Goal: Task Accomplishment & Management: Manage account settings

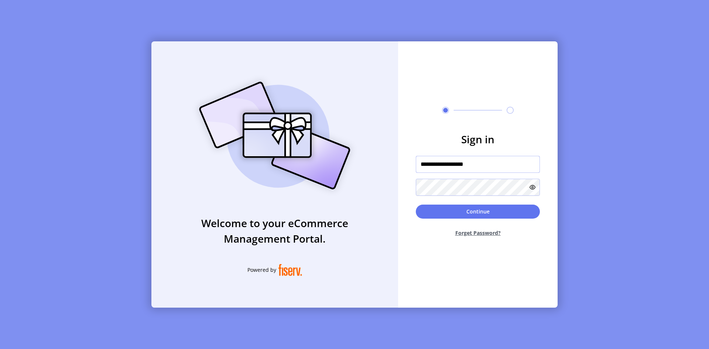
type input "**********"
click at [534, 187] on icon at bounding box center [533, 187] width 6 height 6
click at [552, 100] on div "**********" at bounding box center [478, 174] width 160 height 266
click at [490, 209] on button "Continue" at bounding box center [478, 212] width 124 height 14
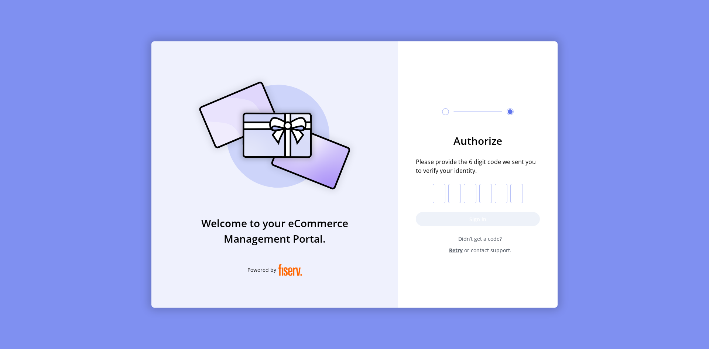
click at [437, 194] on input "text" at bounding box center [439, 193] width 13 height 19
type input "*"
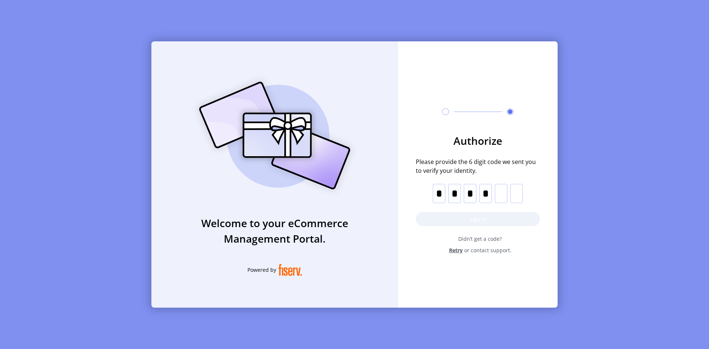
type input "*"
click at [499, 217] on button "Sign in" at bounding box center [478, 219] width 124 height 14
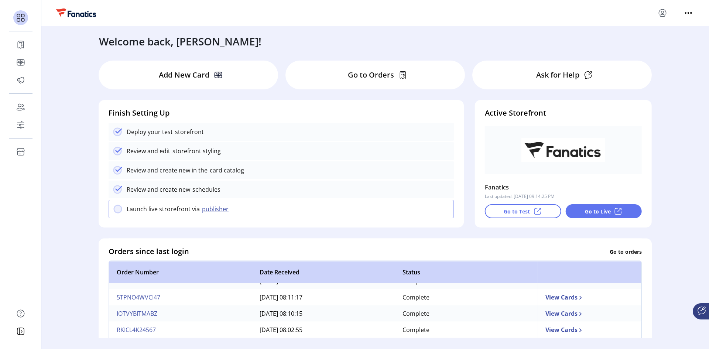
click at [116, 193] on 2311 at bounding box center [118, 190] width 8 height 8
click at [117, 191] on 2311 at bounding box center [118, 190] width 8 height 8
click at [117, 192] on 2311 at bounding box center [118, 190] width 8 height 8
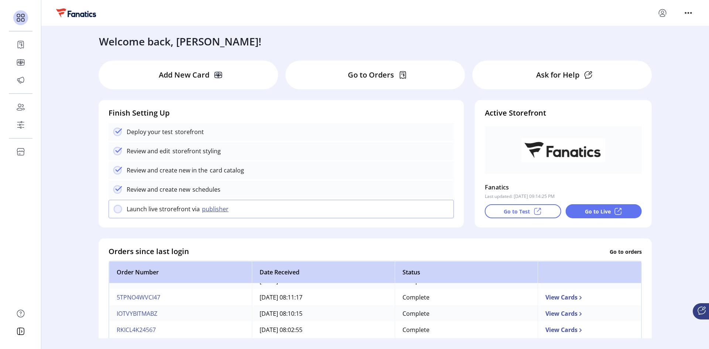
drag, startPoint x: 668, startPoint y: 114, endPoint x: 669, endPoint y: 69, distance: 45.4
click at [669, 69] on div "Welcome back, [PERSON_NAME]! Add New Card Go to Orders Ask for Help Finish Sett…" at bounding box center [375, 182] width 668 height 312
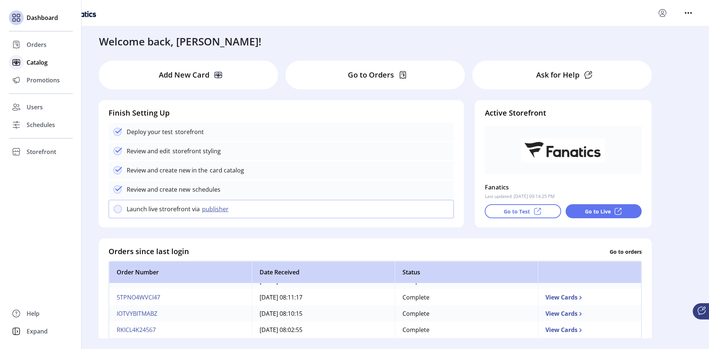
click at [39, 62] on span "Catalog" at bounding box center [37, 62] width 21 height 9
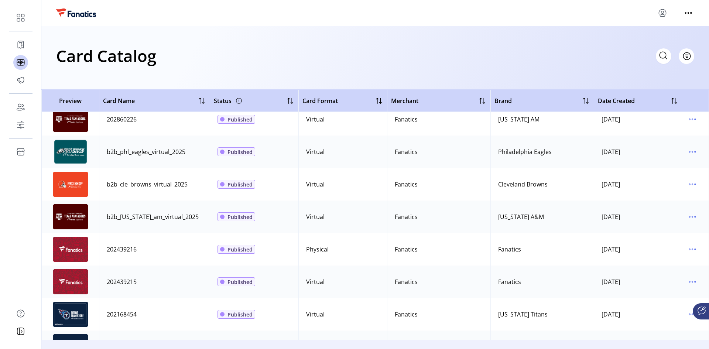
scroll to position [111, 0]
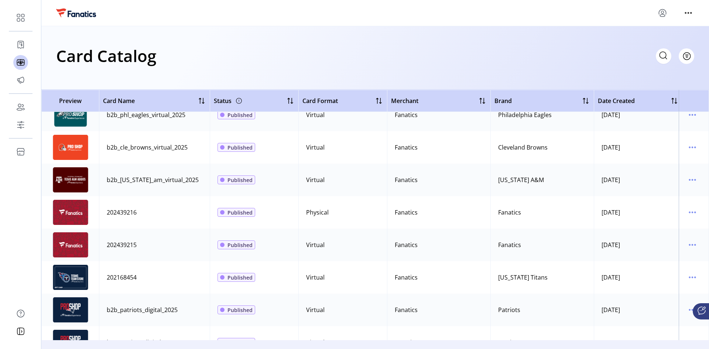
drag, startPoint x: 113, startPoint y: 210, endPoint x: 136, endPoint y: 212, distance: 23.0
click at [136, 212] on div "202439216" at bounding box center [122, 212] width 30 height 9
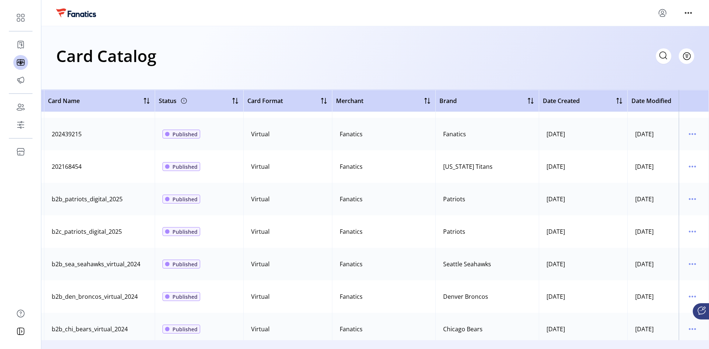
scroll to position [222, 96]
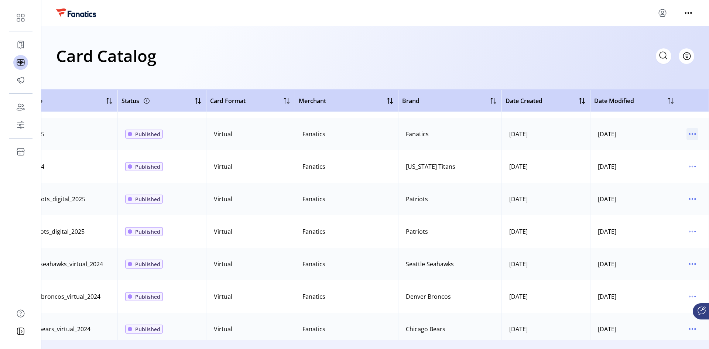
click at [687, 133] on icon "menu" at bounding box center [692, 134] width 12 height 12
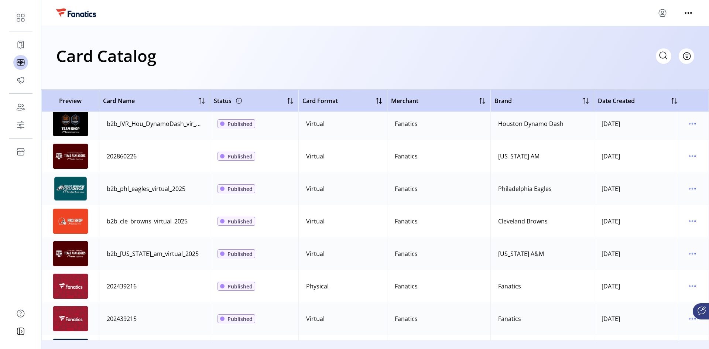
scroll to position [0, 0]
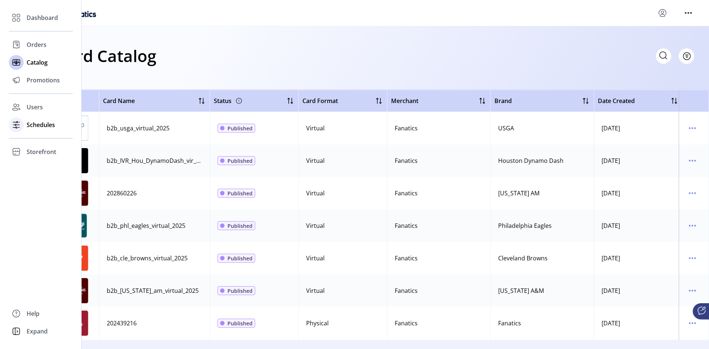
click at [38, 124] on span "Schedules" at bounding box center [41, 124] width 28 height 9
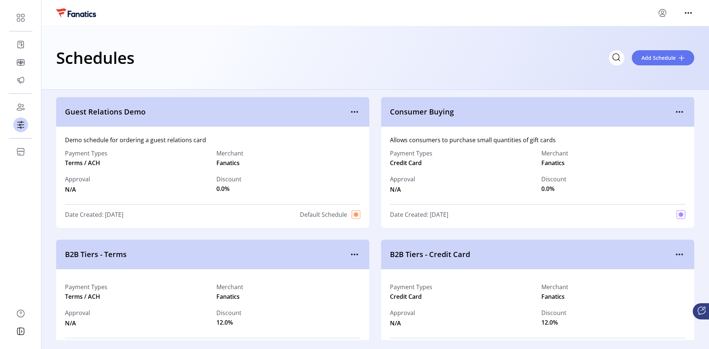
click at [239, 52] on div "Schedules Add Schedule" at bounding box center [375, 58] width 638 height 26
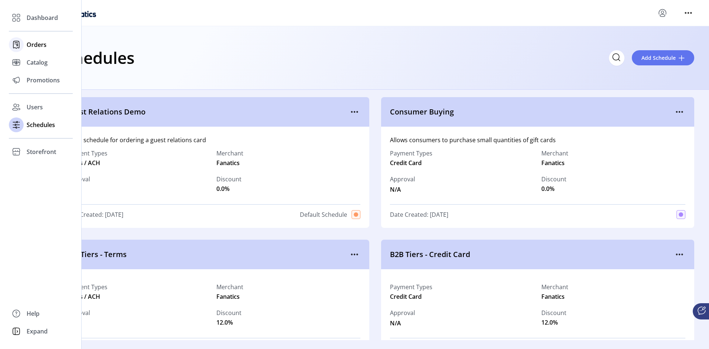
click at [40, 44] on span "Orders" at bounding box center [37, 44] width 20 height 9
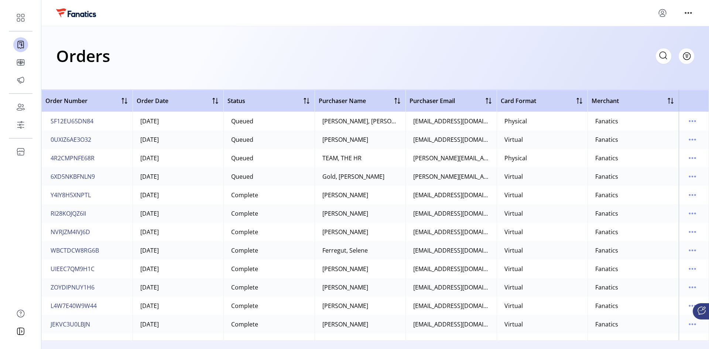
click at [221, 43] on div "Orders Filter Focused All Orders" at bounding box center [375, 56] width 638 height 26
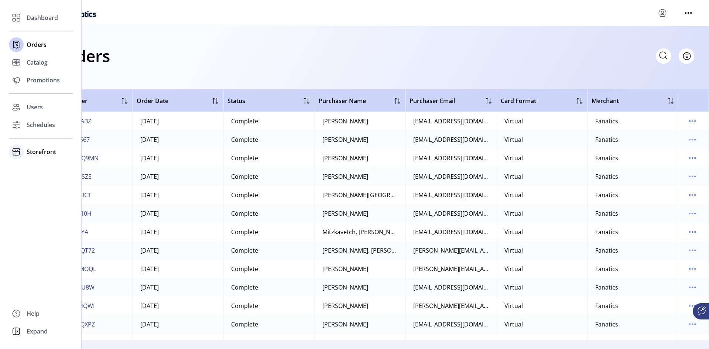
click at [38, 150] on span "Storefront" at bounding box center [42, 151] width 30 height 9
click at [34, 109] on span "Users" at bounding box center [35, 107] width 16 height 9
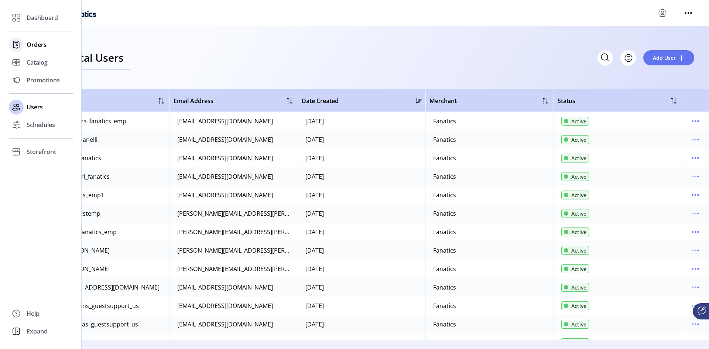
click at [36, 46] on span "Orders" at bounding box center [37, 44] width 20 height 9
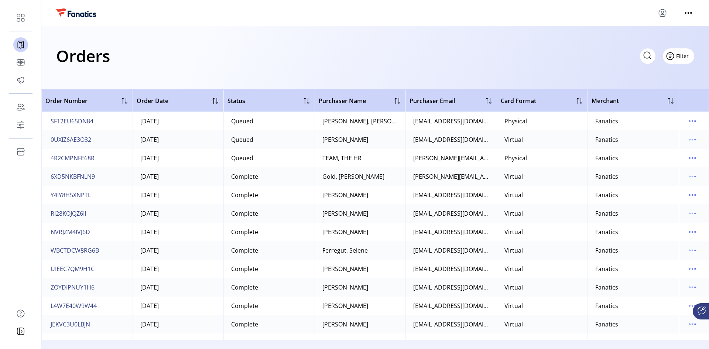
click at [683, 55] on span "Filter" at bounding box center [682, 56] width 13 height 8
drag, startPoint x: 574, startPoint y: 58, endPoint x: 576, endPoint y: 81, distance: 23.0
click at [574, 57] on div "Orders Filter Focused All Orders" at bounding box center [375, 56] width 638 height 26
click at [682, 58] on span "Filter" at bounding box center [682, 56] width 13 height 8
click at [674, 72] on span "Merchant" at bounding box center [657, 72] width 61 height 6
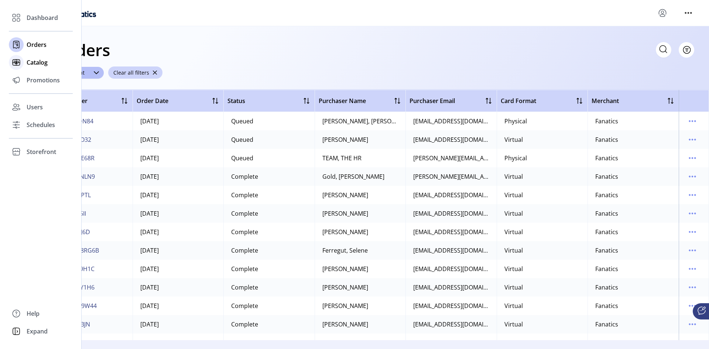
click at [31, 64] on span "Catalog" at bounding box center [37, 62] width 21 height 9
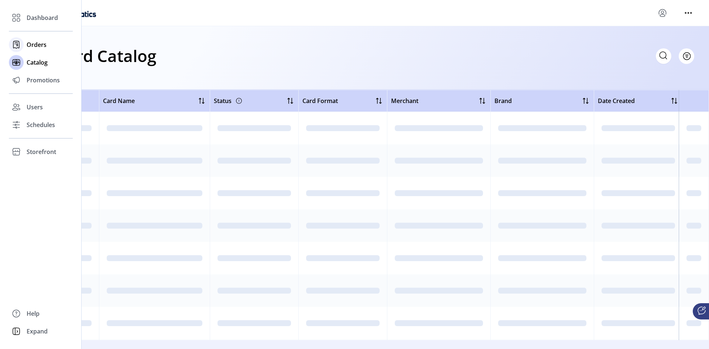
click at [38, 45] on span "Orders" at bounding box center [37, 44] width 20 height 9
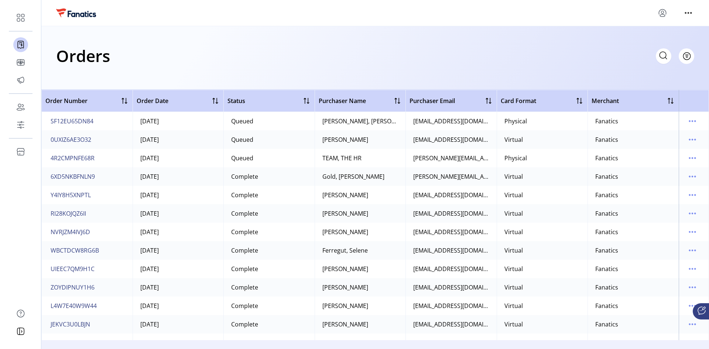
click at [191, 53] on div "Orders Filter Focused All Orders" at bounding box center [375, 56] width 638 height 26
click at [689, 15] on icon "menu" at bounding box center [688, 13] width 12 height 12
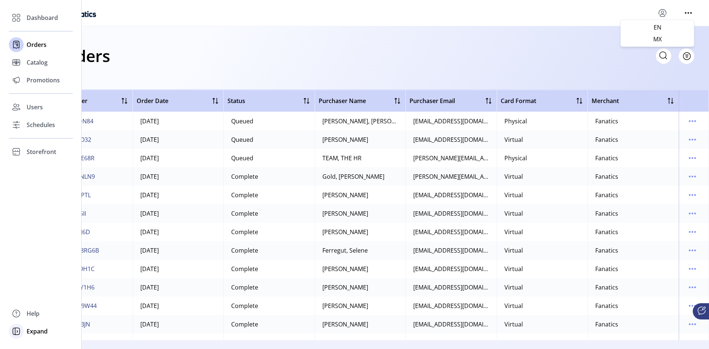
click at [40, 335] on span "Expand" at bounding box center [37, 331] width 21 height 9
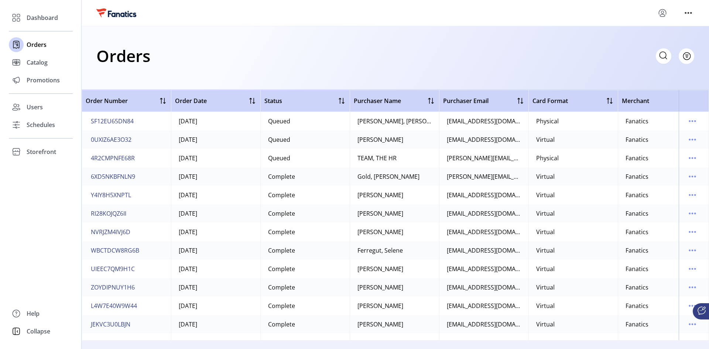
click at [40, 335] on span "Collapse" at bounding box center [39, 331] width 24 height 9
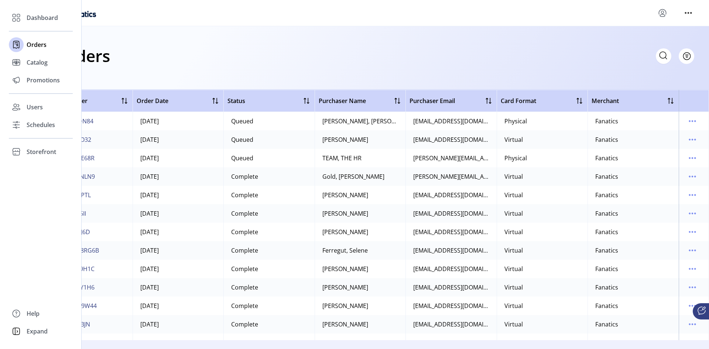
click at [40, 335] on span "Expand" at bounding box center [37, 331] width 21 height 9
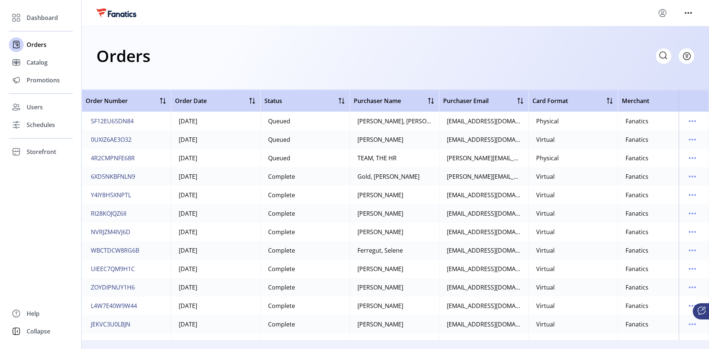
click at [40, 335] on span "Collapse" at bounding box center [39, 331] width 24 height 9
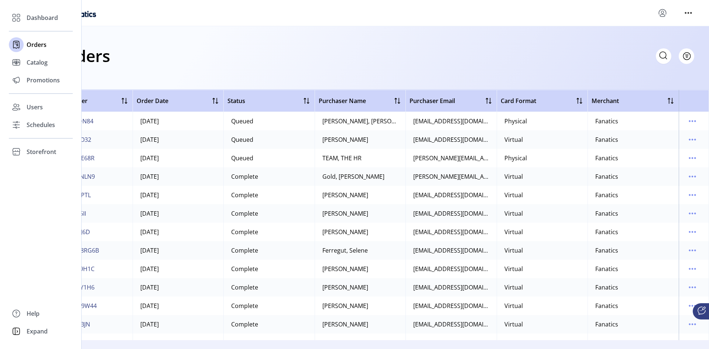
click at [40, 335] on span "Expand" at bounding box center [37, 331] width 21 height 9
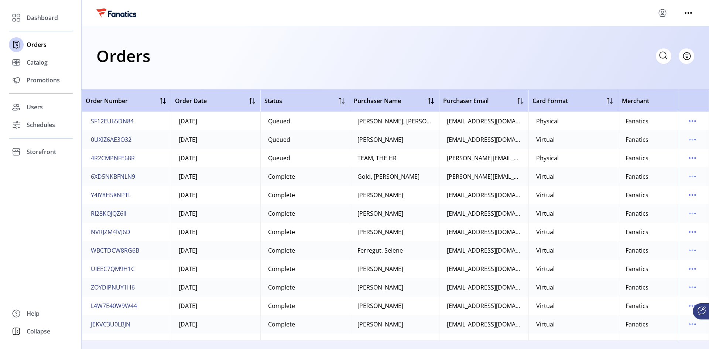
click at [40, 335] on span "Collapse" at bounding box center [39, 331] width 24 height 9
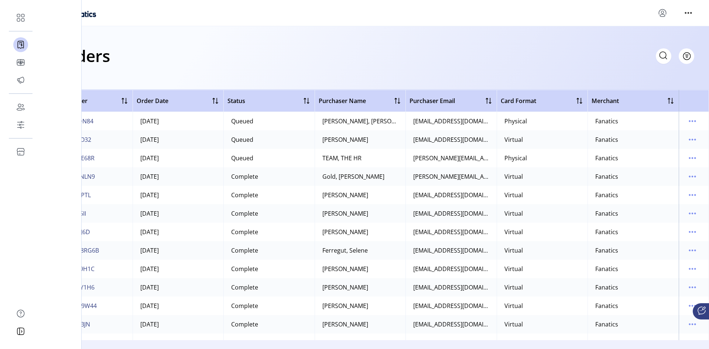
click at [212, 59] on div "Orders Filter Focused All Orders" at bounding box center [375, 56] width 638 height 26
click at [33, 16] on span "Dashboard" at bounding box center [42, 17] width 31 height 9
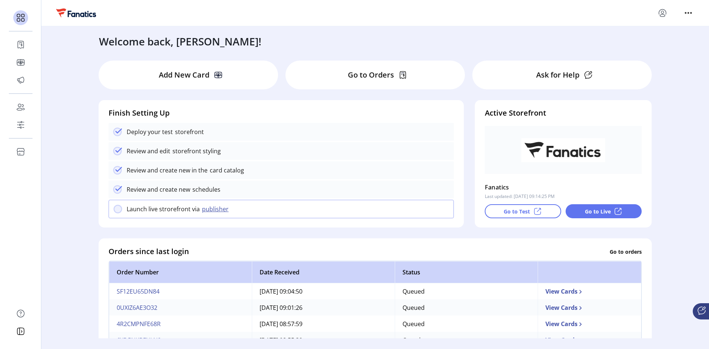
click at [356, 78] on p "Go to Orders" at bounding box center [371, 74] width 46 height 11
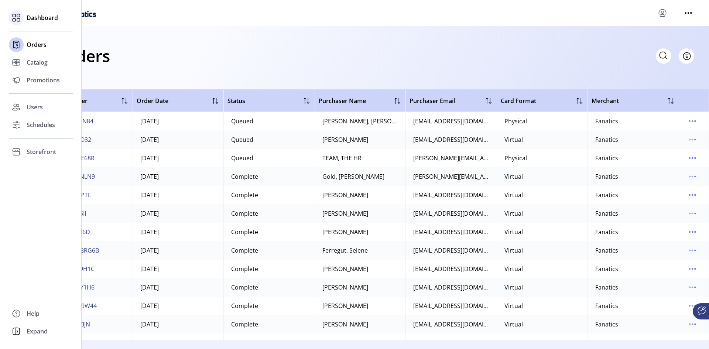
click at [51, 23] on div "Dashboard" at bounding box center [41, 18] width 64 height 18
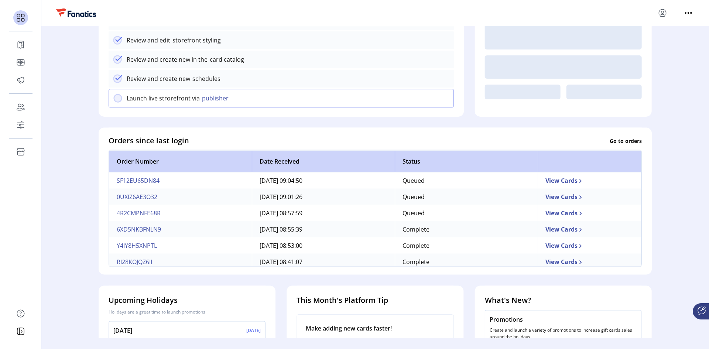
scroll to position [148, 0]
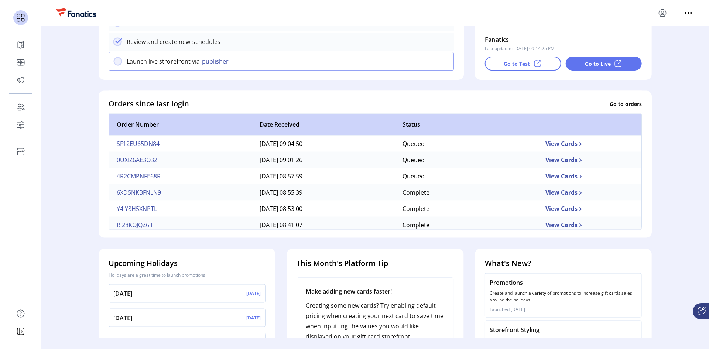
click at [559, 145] on td "View Cards" at bounding box center [590, 144] width 104 height 16
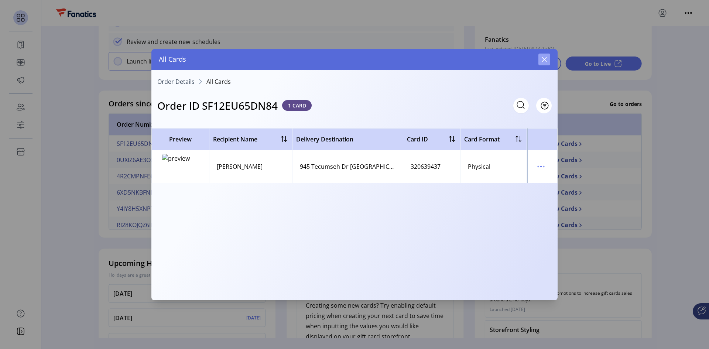
click at [542, 57] on icon "button" at bounding box center [544, 60] width 6 height 6
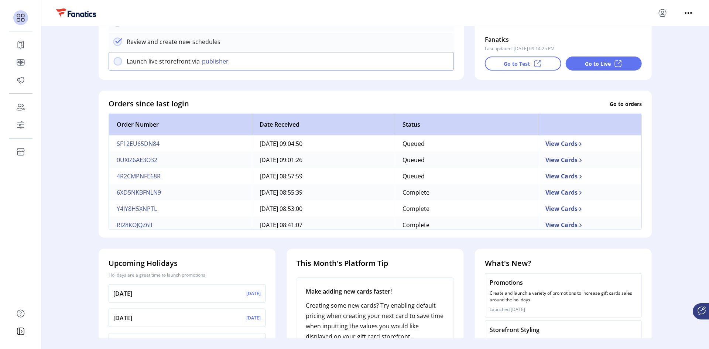
click at [559, 161] on td "View Cards" at bounding box center [590, 160] width 104 height 16
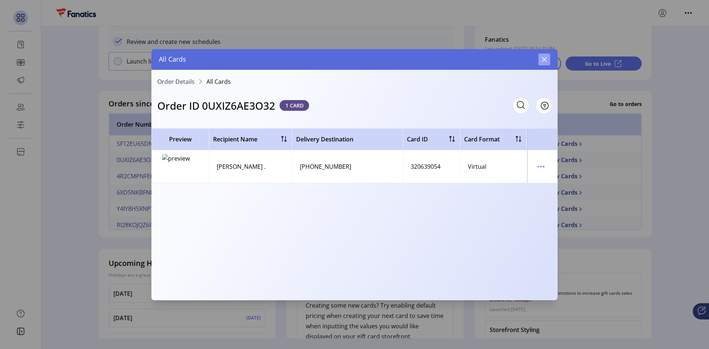
click at [544, 58] on icon "button" at bounding box center [544, 60] width 6 height 6
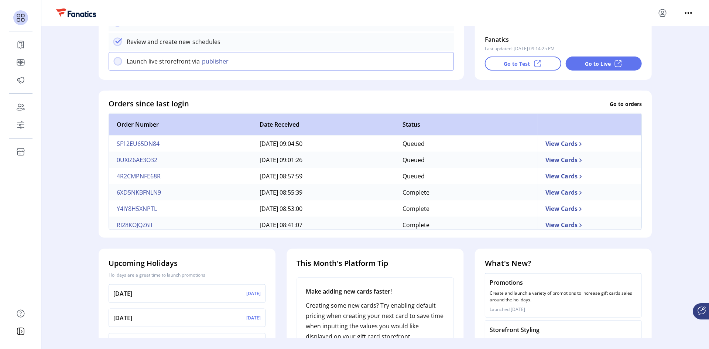
click at [547, 180] on td "View Cards" at bounding box center [590, 176] width 104 height 16
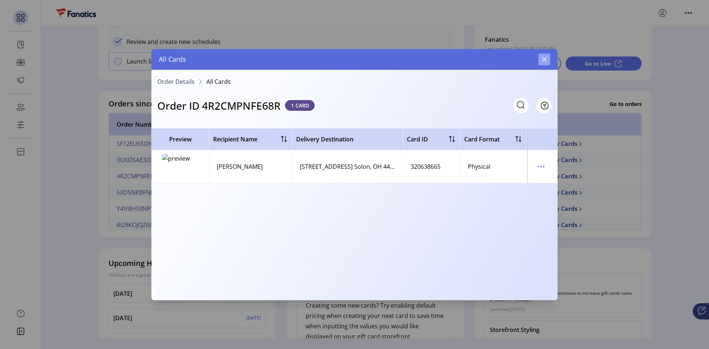
click at [549, 58] on button "button" at bounding box center [544, 60] width 12 height 12
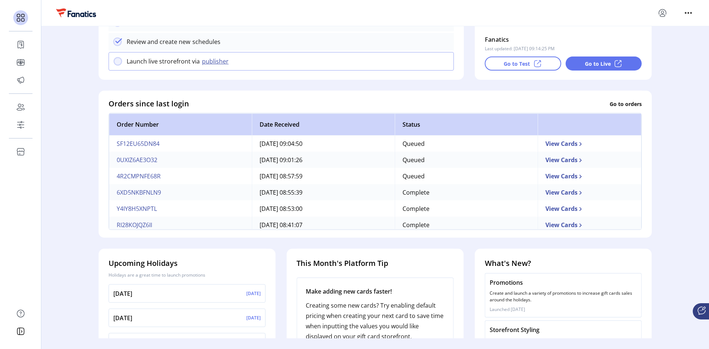
click at [124, 179] on td "4R2CMPNFE68R" at bounding box center [180, 176] width 143 height 16
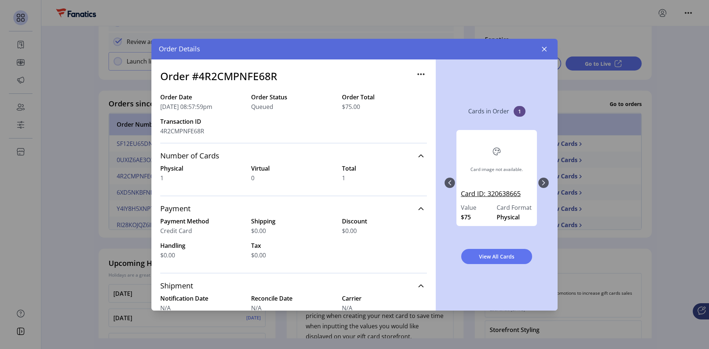
click at [487, 195] on link "Card ID: 320638665" at bounding box center [497, 196] width 72 height 14
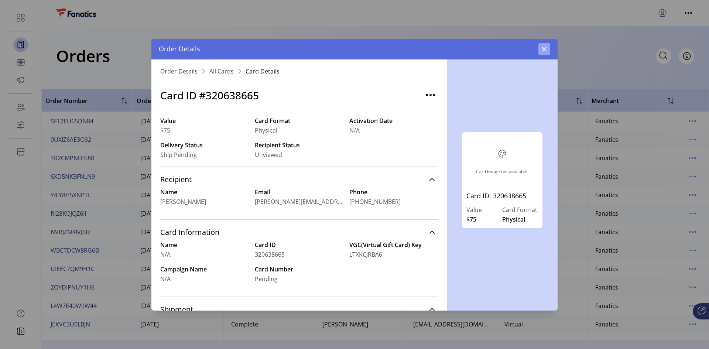
click at [542, 49] on icon "button" at bounding box center [544, 49] width 6 height 6
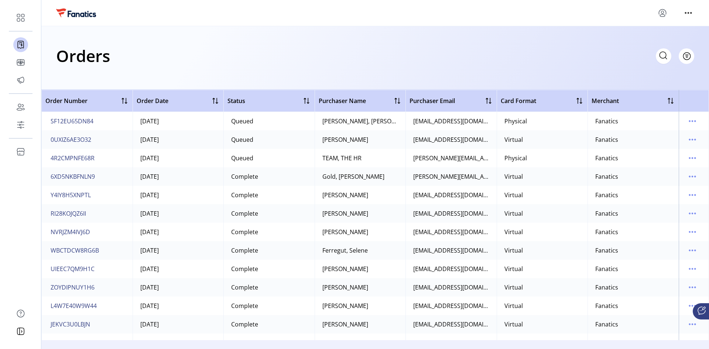
click at [223, 49] on div "Orders Filter Focused All Orders" at bounding box center [375, 56] width 638 height 26
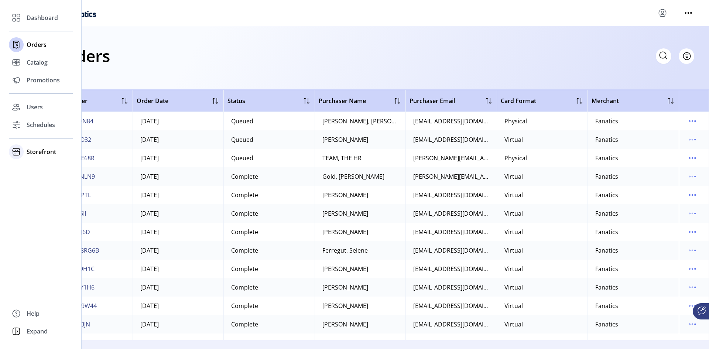
click at [44, 154] on span "Storefront" at bounding box center [42, 151] width 30 height 9
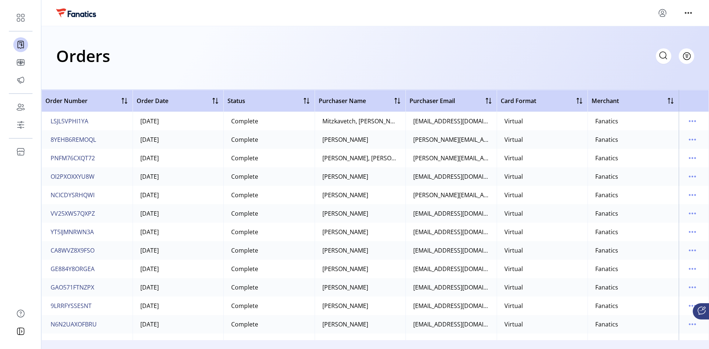
scroll to position [222, 0]
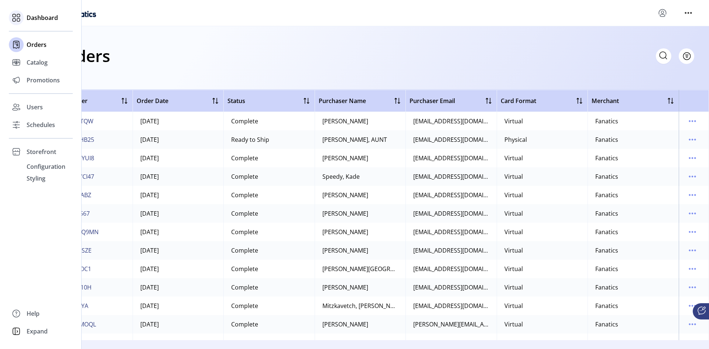
click at [31, 17] on span "Dashboard" at bounding box center [42, 17] width 31 height 9
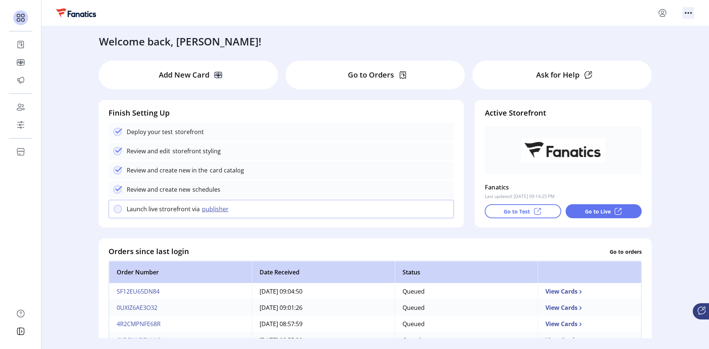
click at [688, 14] on icon "menu" at bounding box center [688, 13] width 12 height 12
click at [678, 85] on div "Welcome back, [PERSON_NAME]! Add New Card Go to Orders Ask for Help Finish Sett…" at bounding box center [375, 182] width 668 height 312
click at [258, 38] on div "Welcome back, [PERSON_NAME]!" at bounding box center [375, 37] width 567 height 23
click at [688, 114] on div "Welcome back, [PERSON_NAME]! Add New Card Go to Orders Ask for Help Finish Sett…" at bounding box center [375, 182] width 668 height 312
click at [70, 151] on div "Welcome back, [PERSON_NAME]! Add New Card Go to Orders Ask for Help Finish Sett…" at bounding box center [375, 182] width 668 height 312
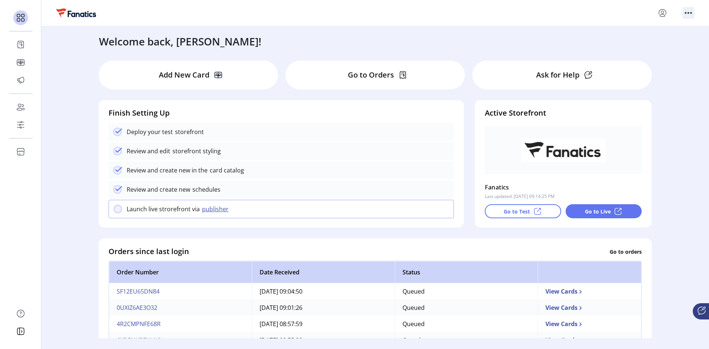
click at [692, 11] on icon "menu" at bounding box center [688, 13] width 12 height 12
click at [678, 61] on div "Welcome back, [PERSON_NAME]! Add New Card Go to Orders Ask for Help Finish Sett…" at bounding box center [375, 182] width 668 height 312
click at [690, 14] on icon "menu" at bounding box center [688, 13] width 12 height 12
click at [547, 29] on div "Welcome back, [PERSON_NAME]!" at bounding box center [375, 37] width 567 height 23
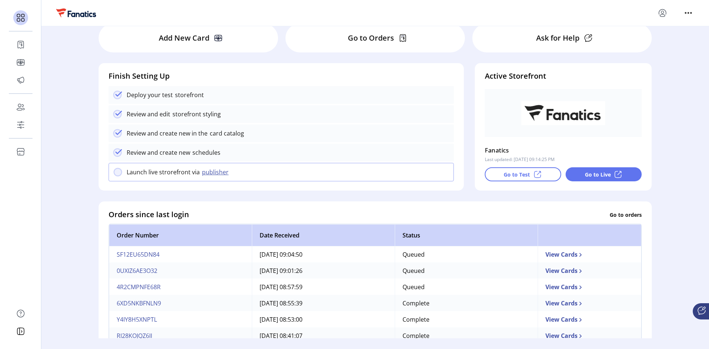
click at [57, 88] on div "Welcome back, [PERSON_NAME]! Add New Card Go to Orders Ask for Help Finish Sett…" at bounding box center [375, 182] width 668 height 312
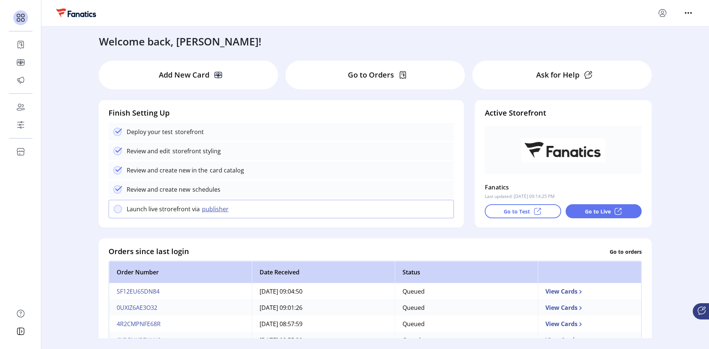
click at [670, 79] on div "Welcome back, [PERSON_NAME]! Add New Card Go to Orders Ask for Help Finish Sett…" at bounding box center [375, 182] width 668 height 312
click at [568, 69] on p "Ask for Help" at bounding box center [557, 74] width 43 height 11
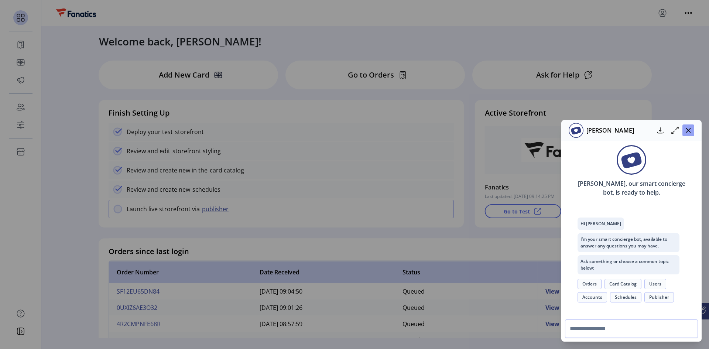
click at [688, 127] on icon "button" at bounding box center [688, 130] width 6 height 6
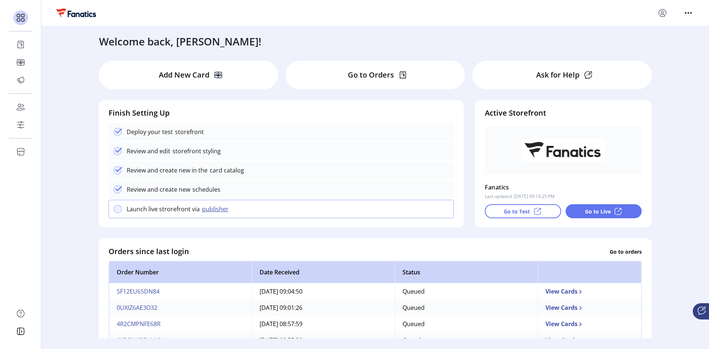
click at [406, 75] on div "Go to Orders" at bounding box center [374, 75] width 179 height 29
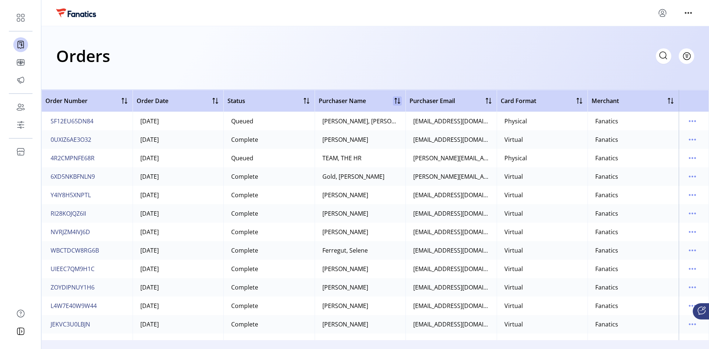
click at [396, 98] on div at bounding box center [397, 100] width 9 height 9
click at [396, 98] on div at bounding box center [399, 101] width 6 height 6
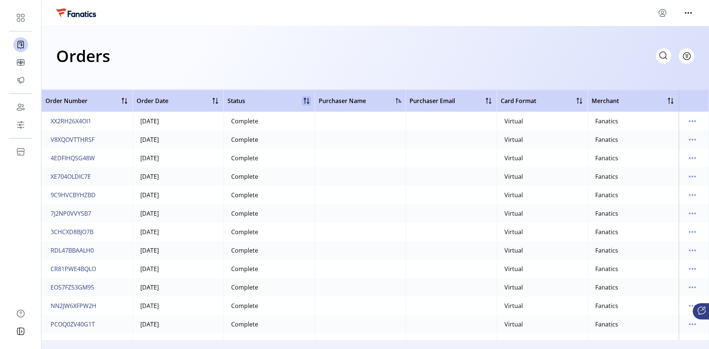
click at [307, 99] on div at bounding box center [306, 100] width 9 height 9
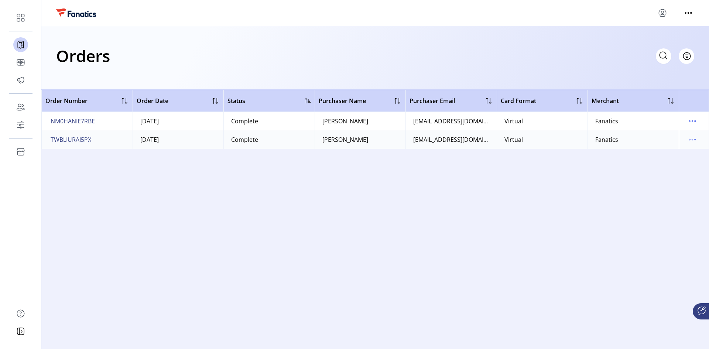
scroll to position [923, 0]
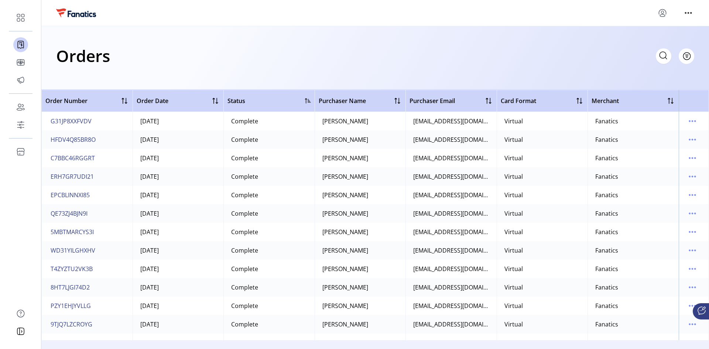
click at [68, 103] on span "Order Number" at bounding box center [66, 100] width 42 height 9
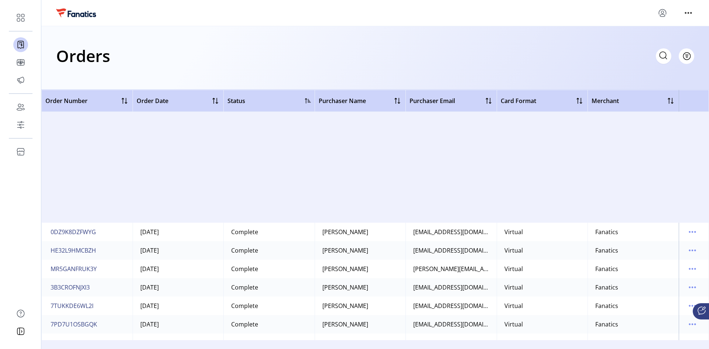
scroll to position [3693, 0]
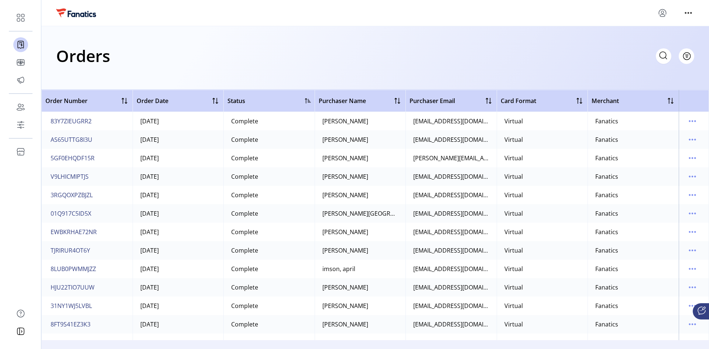
click at [340, 54] on div "Orders Filter Focused All Orders" at bounding box center [375, 56] width 638 height 26
click at [173, 103] on div "Order Date" at bounding box center [178, 100] width 83 height 9
click at [215, 99] on div at bounding box center [215, 100] width 9 height 9
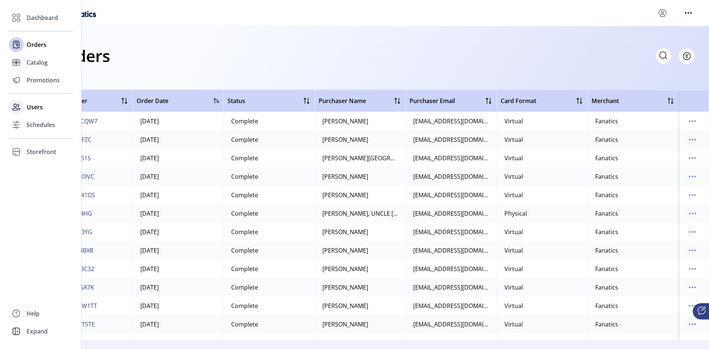
click at [31, 110] on span "Users" at bounding box center [35, 107] width 16 height 9
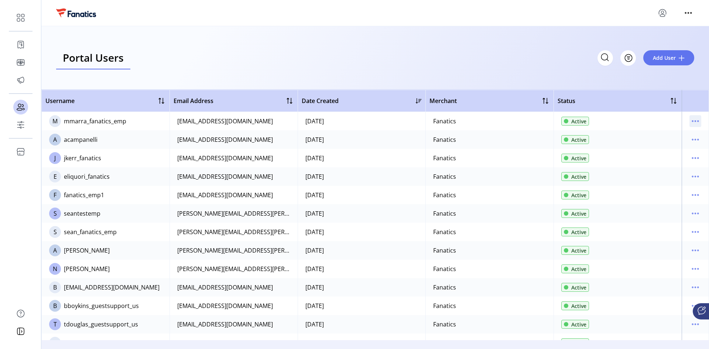
click at [697, 119] on icon "menu" at bounding box center [695, 121] width 12 height 12
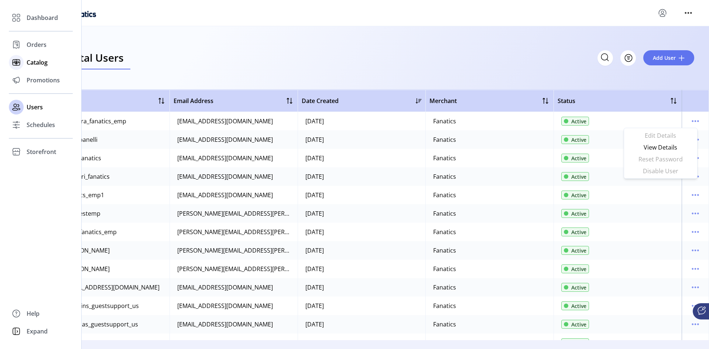
click at [32, 68] on div "Catalog" at bounding box center [41, 63] width 64 height 18
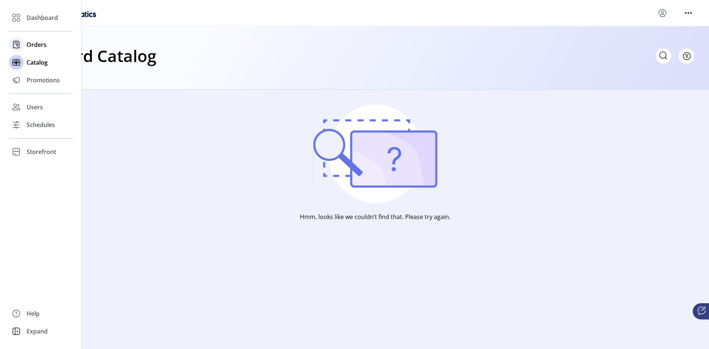
click at [32, 45] on span "Orders" at bounding box center [37, 44] width 20 height 9
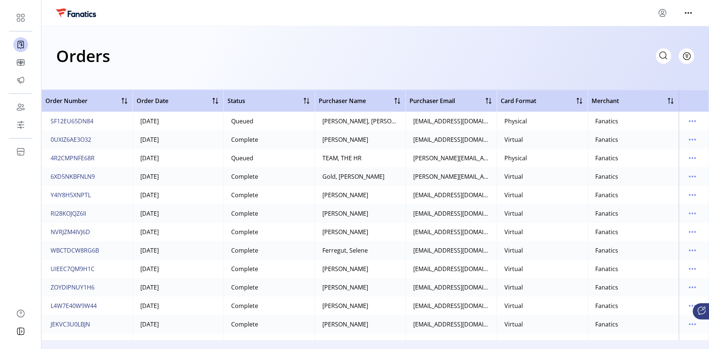
click at [542, 41] on div "Orders Filter Focused All Orders" at bounding box center [375, 58] width 668 height 64
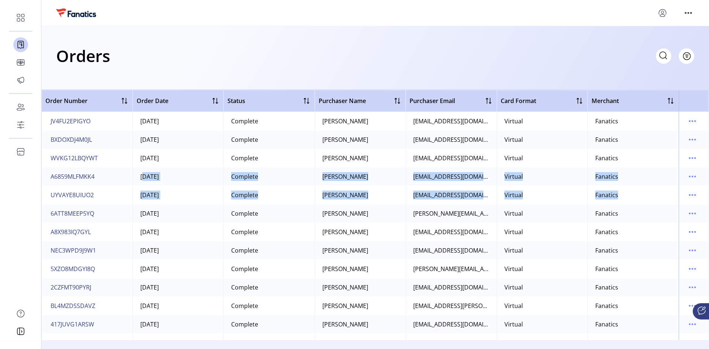
drag, startPoint x: 705, startPoint y: 153, endPoint x: 702, endPoint y: 196, distance: 44.0
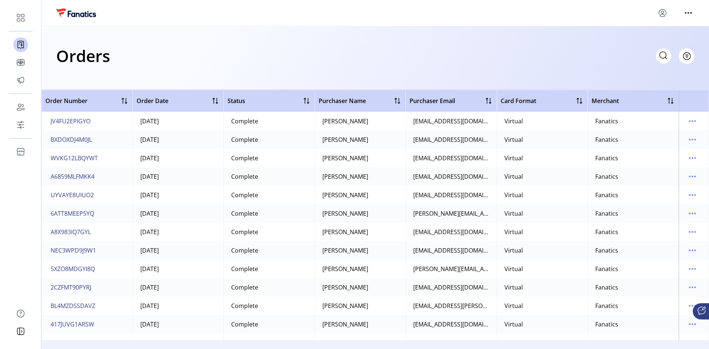
click at [641, 73] on div "Orders Filter Focused All Orders" at bounding box center [375, 58] width 668 height 64
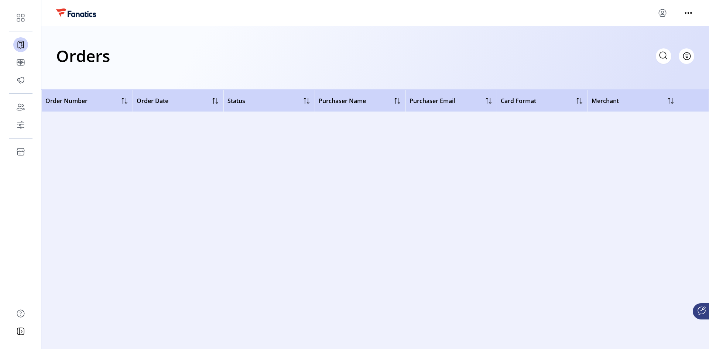
scroll to position [35112, 0]
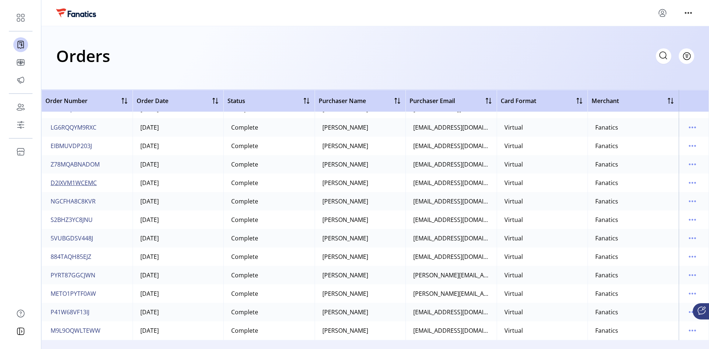
click at [72, 181] on span "D2IXVM1WCEMC" at bounding box center [74, 182] width 46 height 9
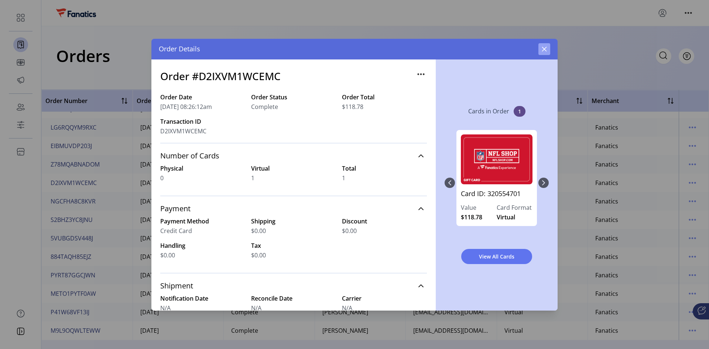
click at [542, 48] on icon "button" at bounding box center [544, 49] width 6 height 6
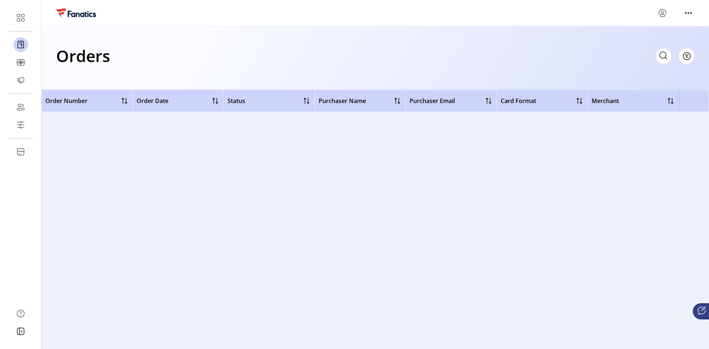
scroll to position [36257, 0]
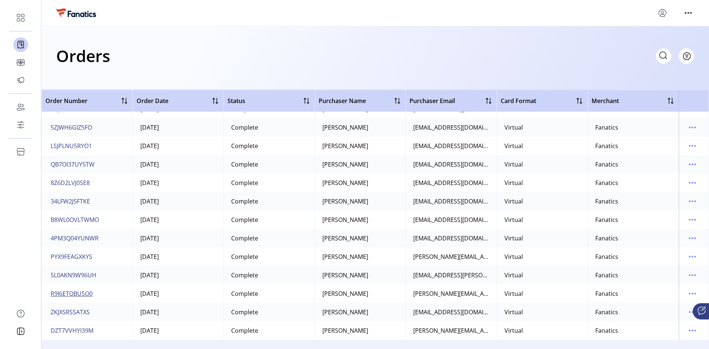
click at [71, 293] on span "R9I6ETQBUSO0" at bounding box center [72, 293] width 42 height 9
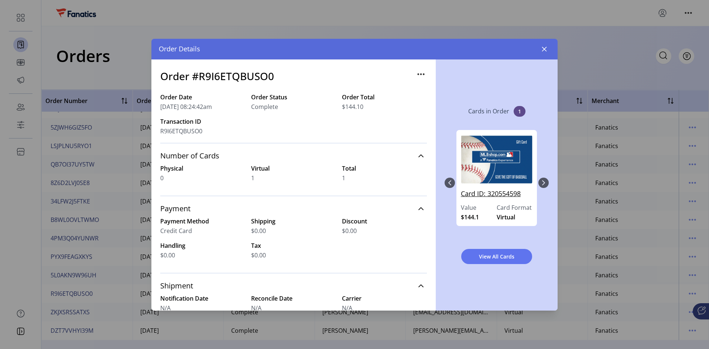
click at [482, 193] on link "Card ID: 320554598" at bounding box center [497, 196] width 72 height 14
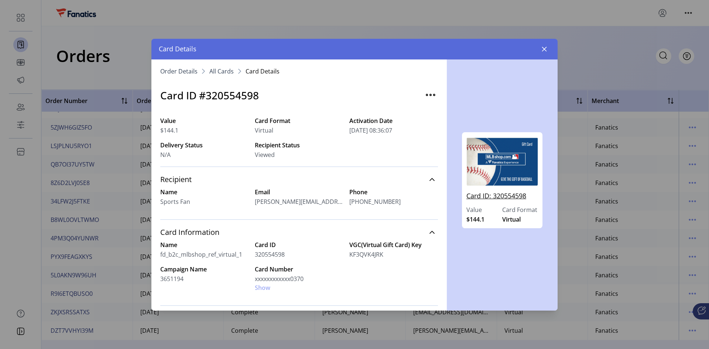
click at [494, 195] on link "Card ID: 320554598" at bounding box center [502, 198] width 72 height 14
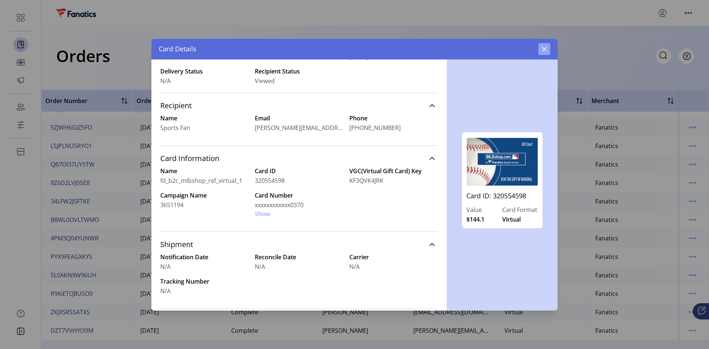
click at [545, 49] on icon "button" at bounding box center [544, 49] width 6 height 6
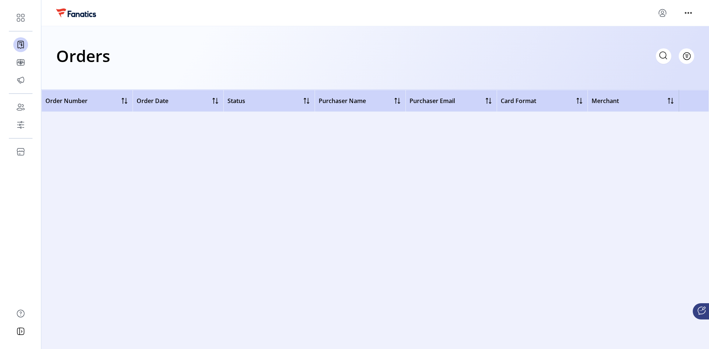
scroll to position [36700, 0]
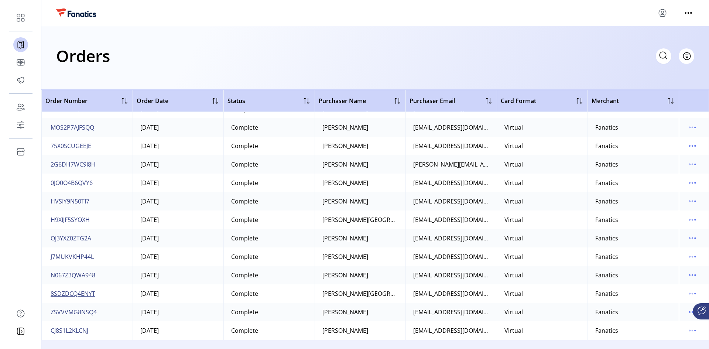
click at [86, 293] on span "8SDZDCQ4ENYT" at bounding box center [73, 293] width 45 height 9
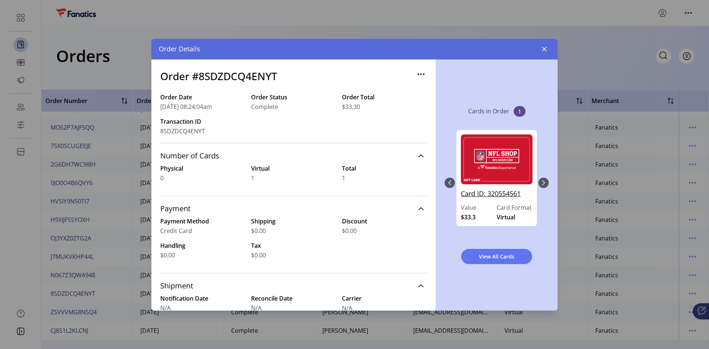
click at [497, 192] on link "Card ID: 320554561" at bounding box center [497, 196] width 72 height 14
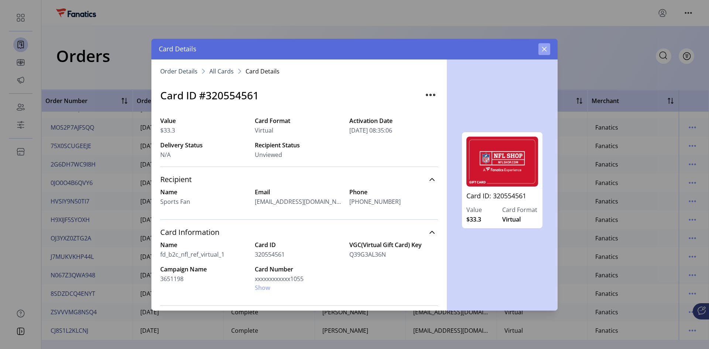
click at [545, 51] on icon "button" at bounding box center [544, 49] width 6 height 6
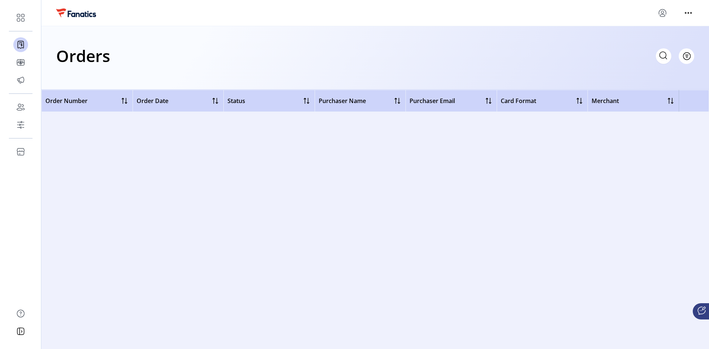
scroll to position [39839, 0]
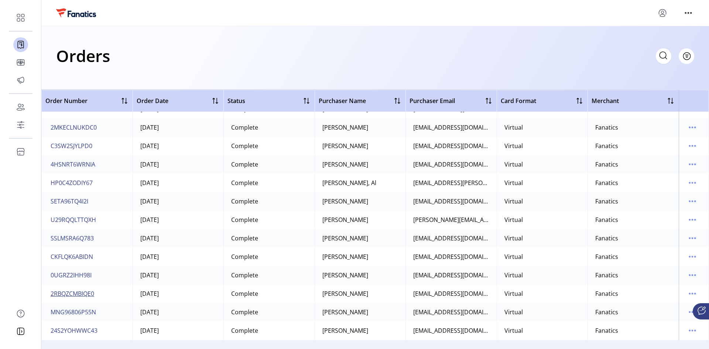
click at [85, 289] on button "2RBQZCMBIQE0" at bounding box center [72, 294] width 47 height 12
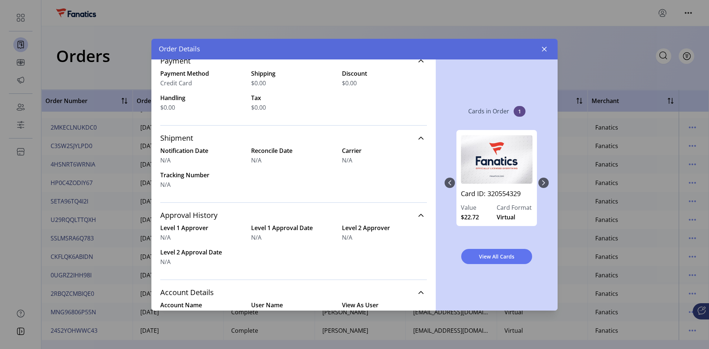
scroll to position [185, 0]
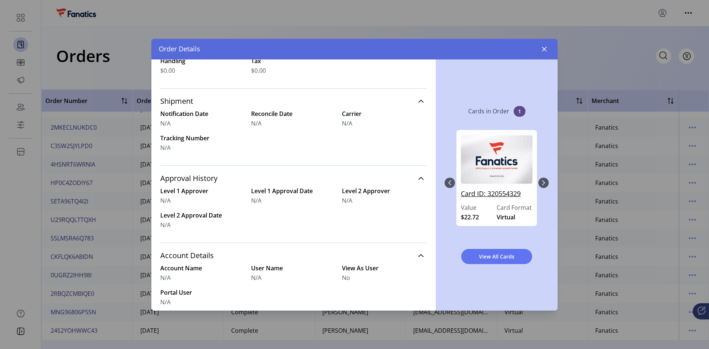
click at [506, 192] on link "Card ID: 320554329" at bounding box center [497, 196] width 72 height 14
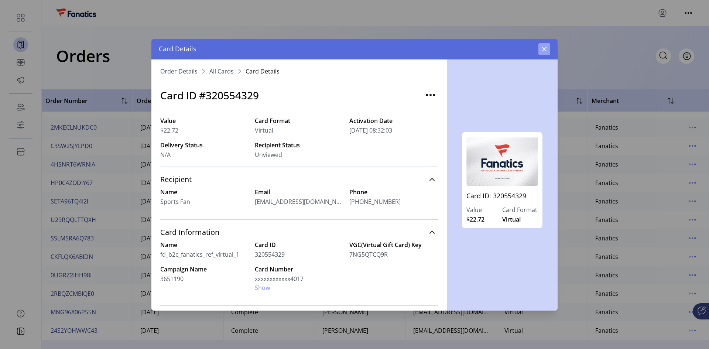
click at [544, 51] on icon "button" at bounding box center [544, 49] width 6 height 6
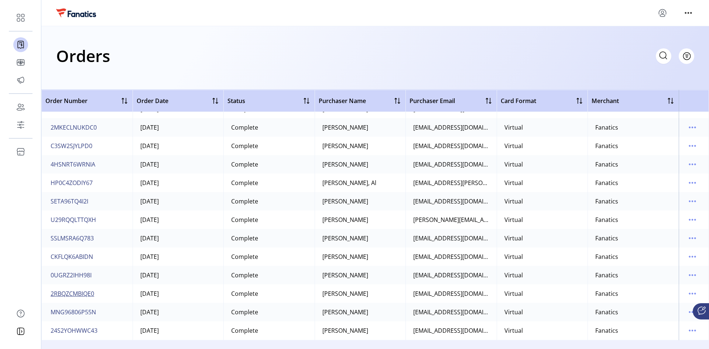
click at [69, 294] on span "2RBQZCMBIQE0" at bounding box center [73, 293] width 44 height 9
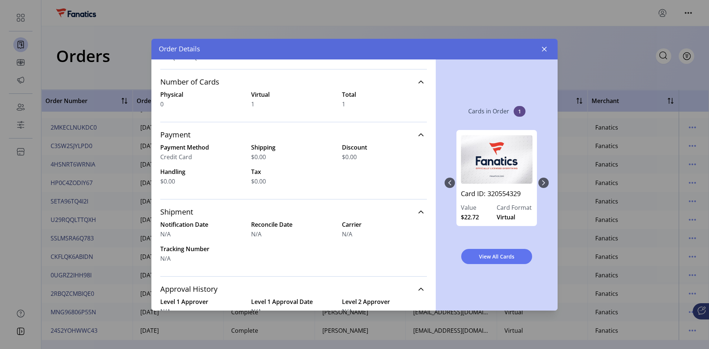
scroll to position [148, 0]
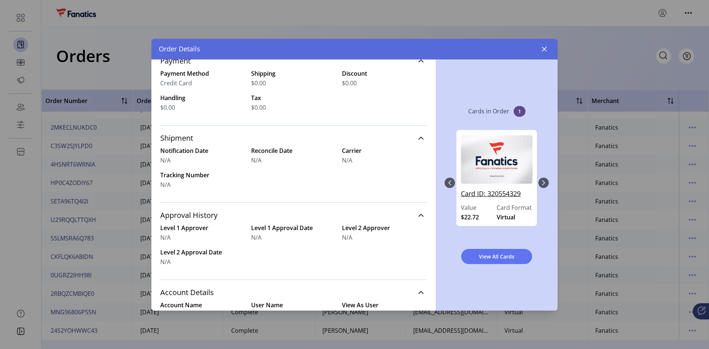
click at [482, 192] on link "Card ID: 320554329" at bounding box center [497, 196] width 72 height 14
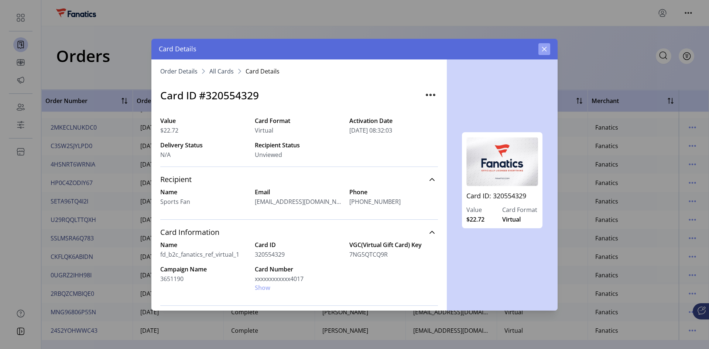
click at [541, 51] on button "button" at bounding box center [544, 49] width 12 height 12
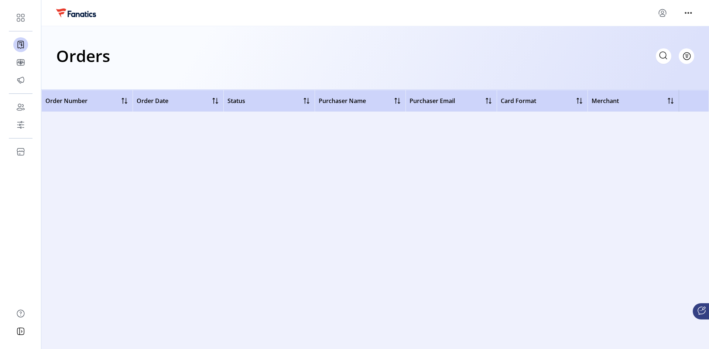
scroll to position [43680, 0]
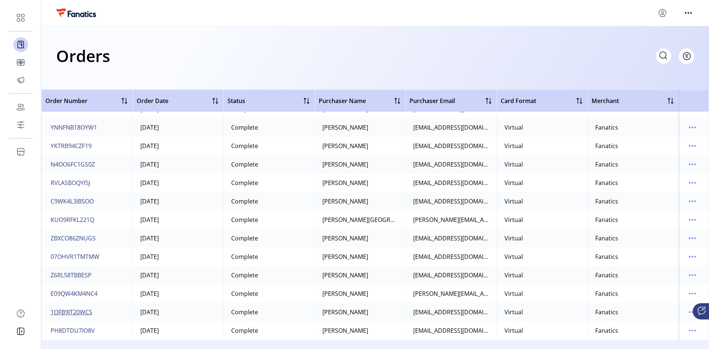
click at [82, 311] on span "1OFB9JT20WCS" at bounding box center [72, 312] width 42 height 9
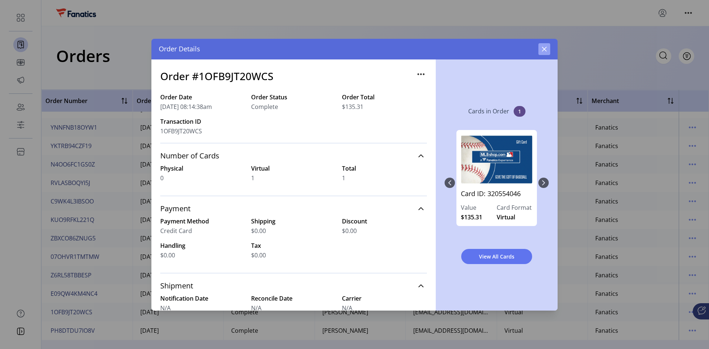
click at [547, 49] on icon "button" at bounding box center [544, 49] width 6 height 6
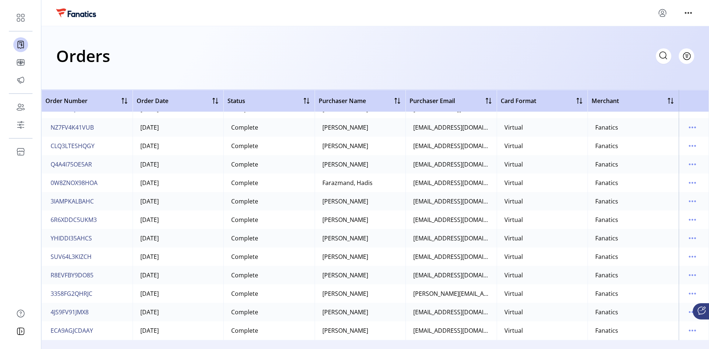
scroll to position [45046, 0]
click at [687, 56] on span "Filter" at bounding box center [682, 56] width 13 height 8
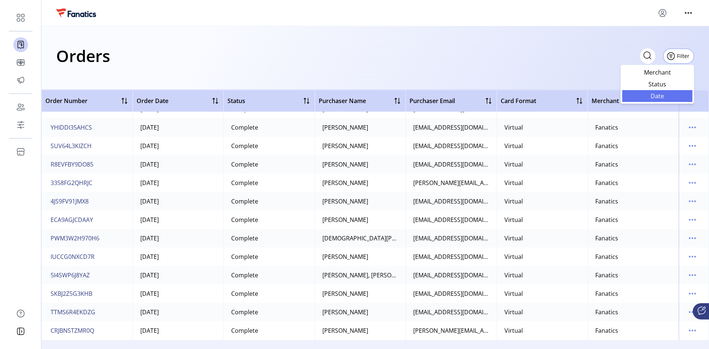
click at [661, 97] on span "Date" at bounding box center [657, 96] width 61 height 6
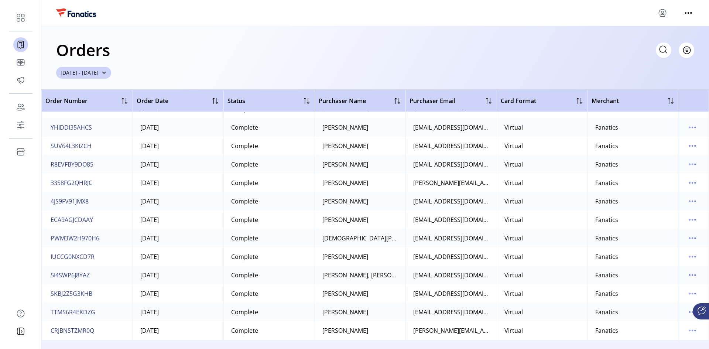
click at [107, 72] on span "button" at bounding box center [104, 72] width 5 height 5
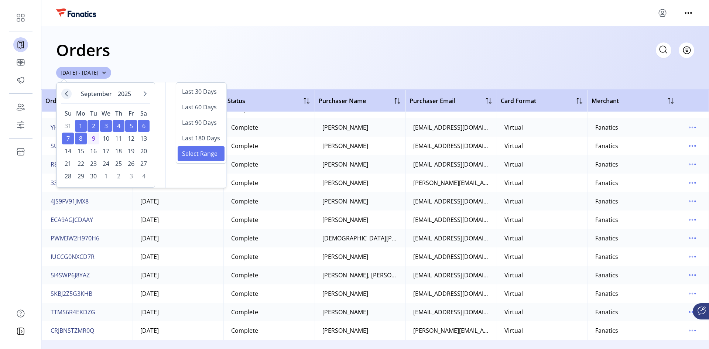
click at [68, 92] on icon "Previous Month" at bounding box center [66, 93] width 3 height 5
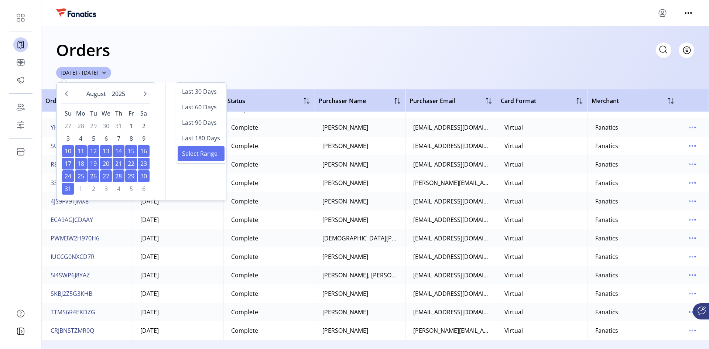
click at [81, 188] on td "1 1" at bounding box center [81, 189] width 12 height 12
click at [95, 187] on td "2 2" at bounding box center [94, 189] width 12 height 12
click at [68, 149] on span "10" at bounding box center [68, 151] width 12 height 12
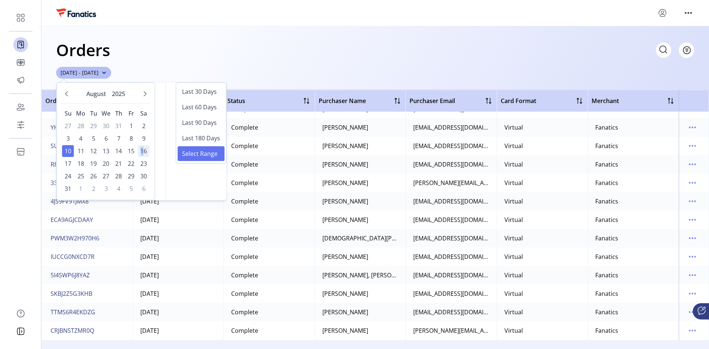
click at [142, 150] on span "16" at bounding box center [144, 151] width 12 height 12
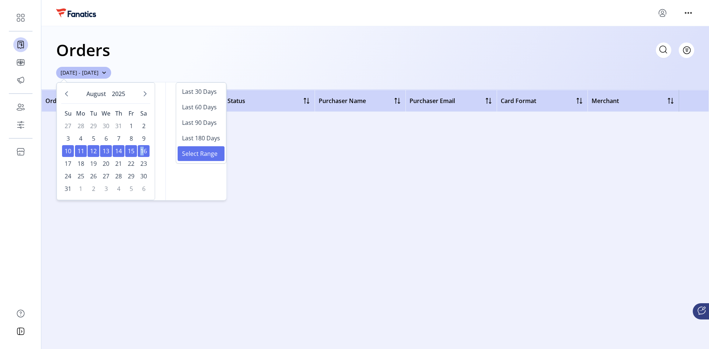
scroll to position [2400, 0]
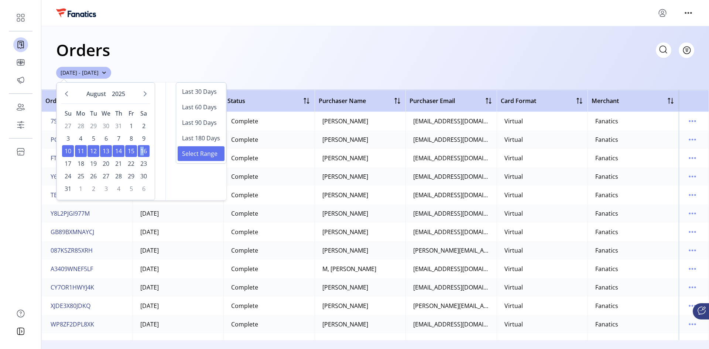
click at [139, 151] on span "16" at bounding box center [144, 151] width 12 height 12
click at [131, 151] on span "15" at bounding box center [131, 151] width 12 height 12
click at [121, 153] on span "14" at bounding box center [119, 151] width 12 height 12
click at [103, 153] on span "13" at bounding box center [106, 151] width 12 height 12
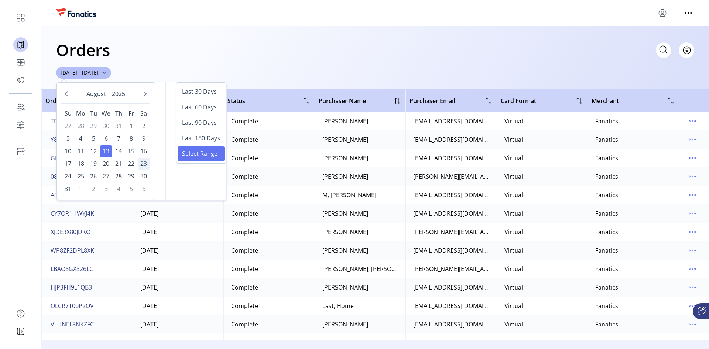
click at [144, 164] on span "23" at bounding box center [144, 164] width 12 height 12
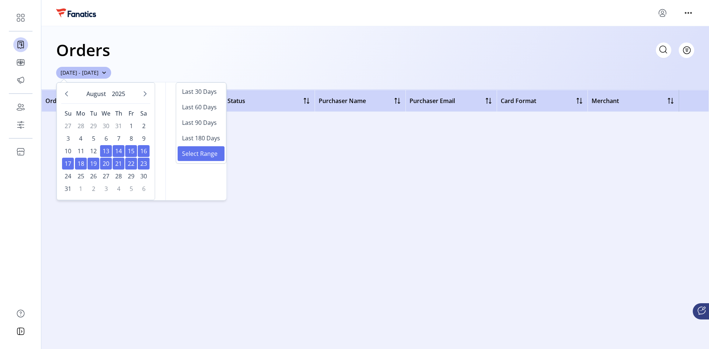
scroll to position [0, 0]
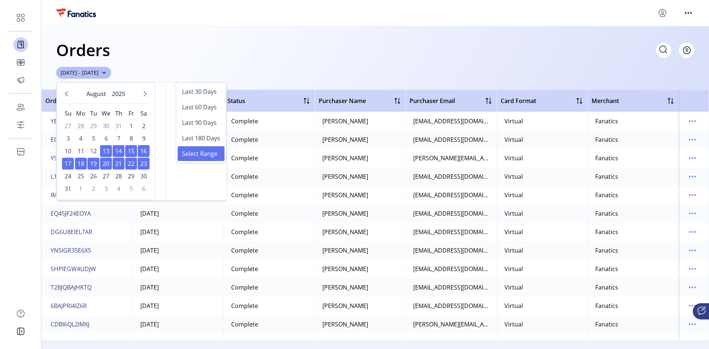
click at [145, 149] on span "16" at bounding box center [144, 151] width 12 height 12
click at [144, 163] on span "23" at bounding box center [144, 164] width 12 height 12
click at [96, 135] on span "5" at bounding box center [94, 139] width 12 height 12
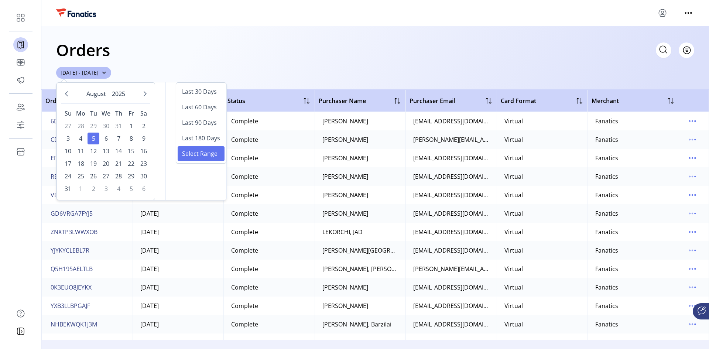
scroll to position [148, 0]
click at [104, 137] on span "6" at bounding box center [106, 139] width 12 height 12
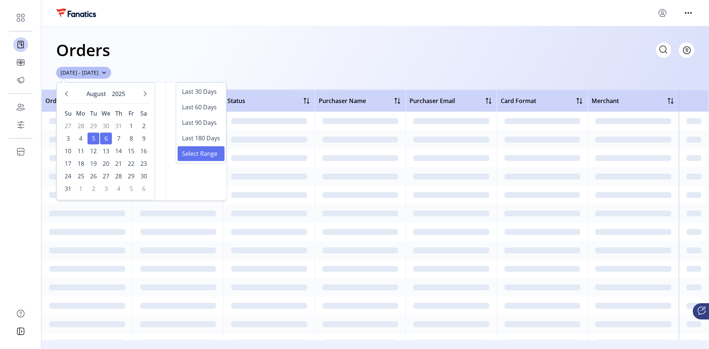
scroll to position [0, 0]
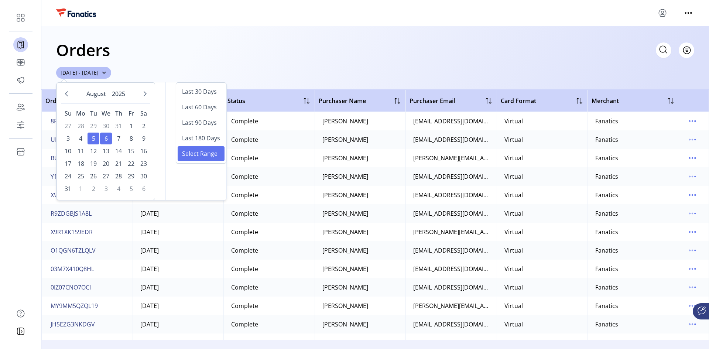
click at [103, 141] on span "6" at bounding box center [106, 139] width 12 height 12
click at [293, 55] on div "Orders Filter Focused All Orders" at bounding box center [375, 50] width 638 height 26
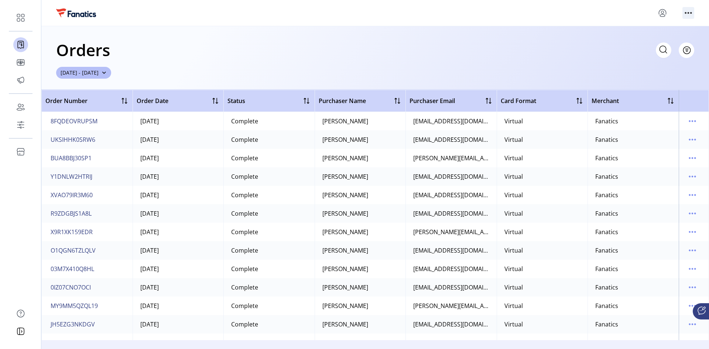
click at [688, 13] on icon "menu" at bounding box center [688, 13] width 1 height 1
click at [665, 9] on icon "menu" at bounding box center [663, 13] width 12 height 12
click at [641, 43] on span "Sign Out" at bounding box center [635, 42] width 55 height 6
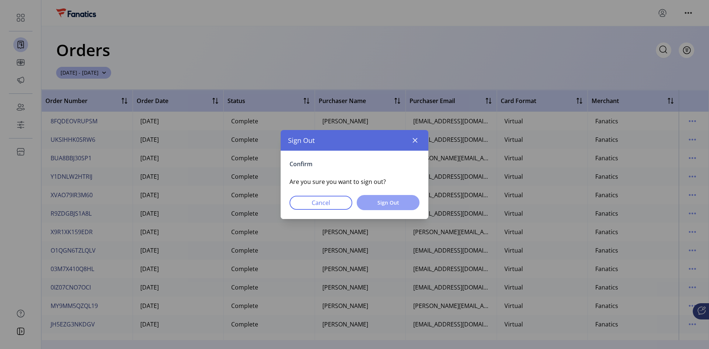
click at [387, 204] on span "Sign Out" at bounding box center [388, 203] width 44 height 8
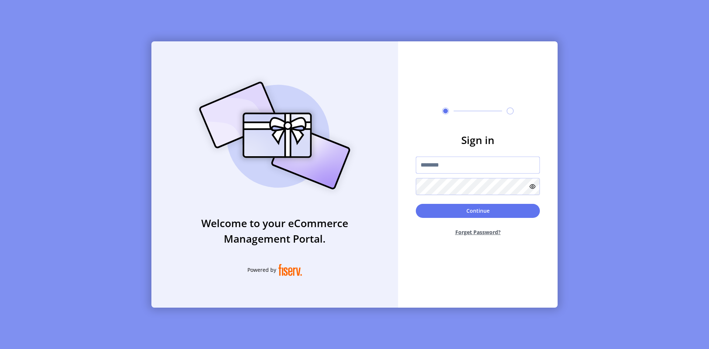
type input "**********"
